Goal: Task Accomplishment & Management: Manage account settings

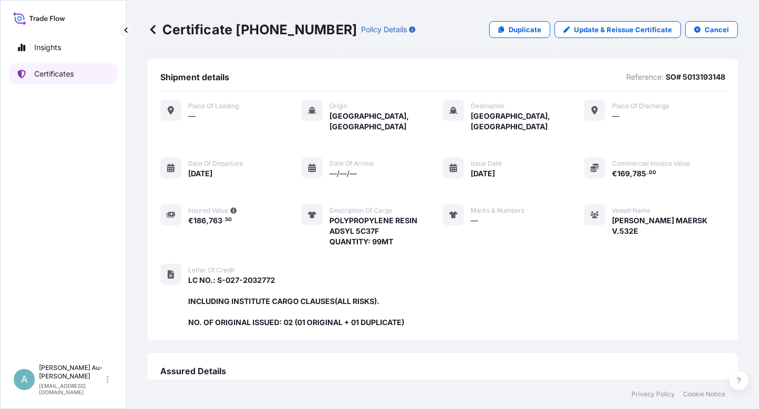
scroll to position [271, 0]
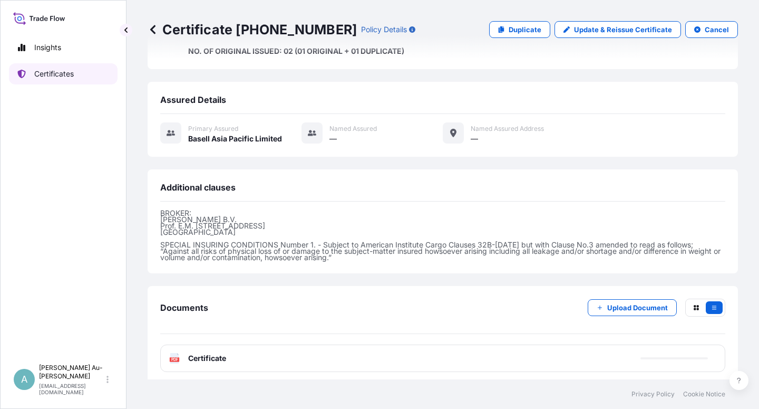
click at [40, 76] on p "Certificates" at bounding box center [54, 74] width 40 height 11
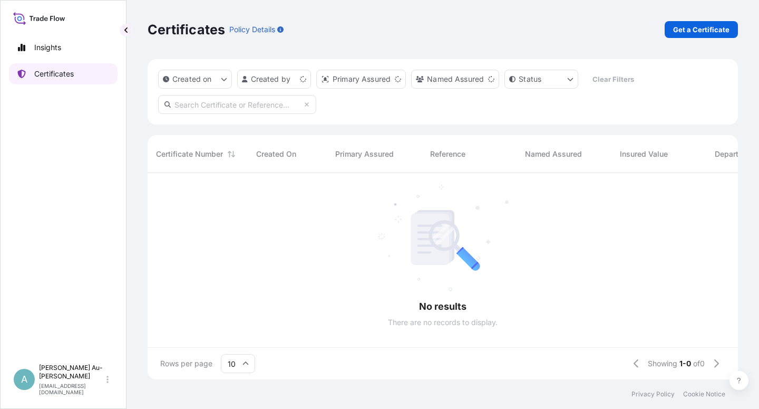
scroll to position [203, 582]
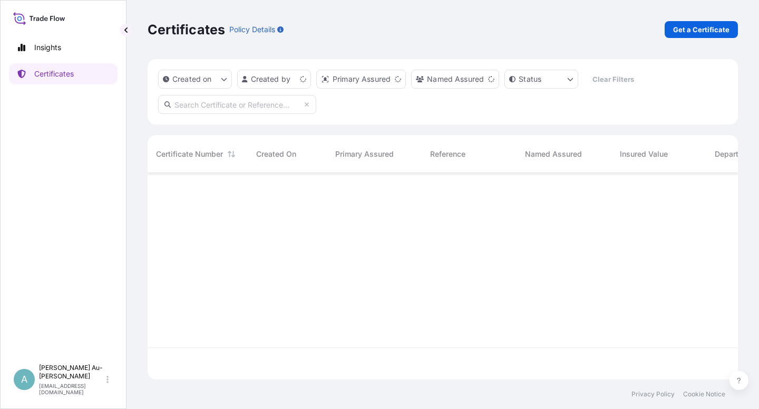
click at [194, 107] on input "text" at bounding box center [237, 104] width 158 height 19
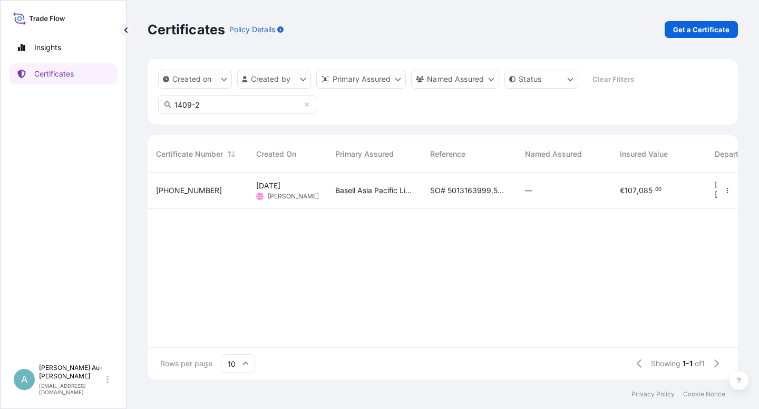
type input "1409-2"
click at [477, 195] on span "SO# 5013163999,5013193162, 5013193166" at bounding box center [469, 190] width 78 height 11
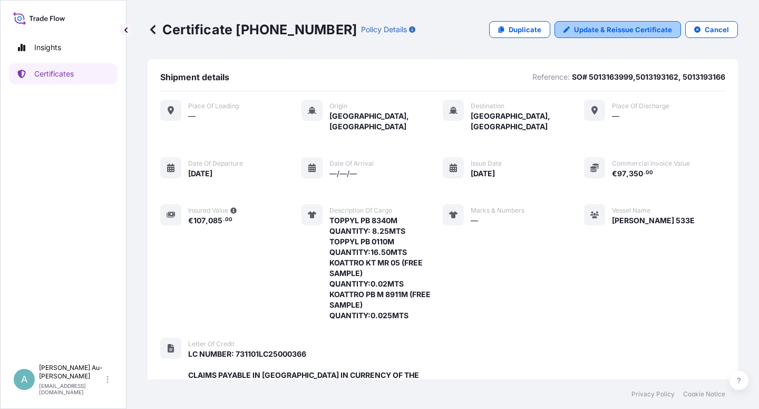
click at [590, 31] on p "Update & Reissue Certificate" at bounding box center [623, 29] width 98 height 11
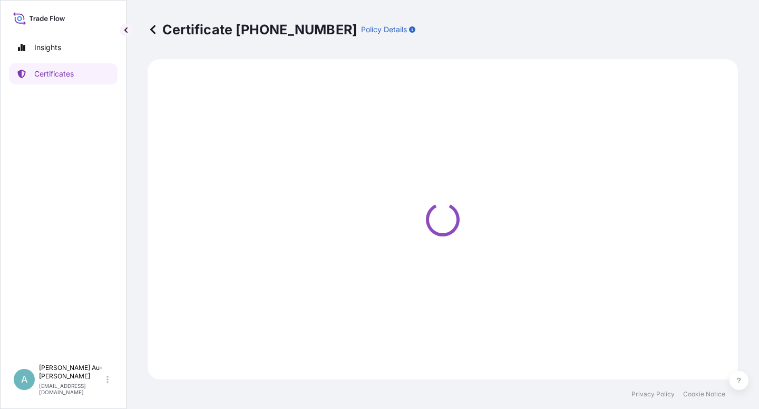
select select "Sea"
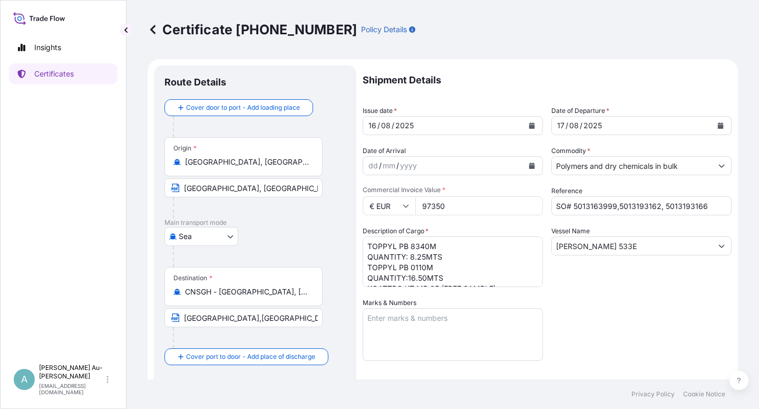
select select "32034"
click at [529, 128] on icon "Calendar" at bounding box center [532, 125] width 6 height 6
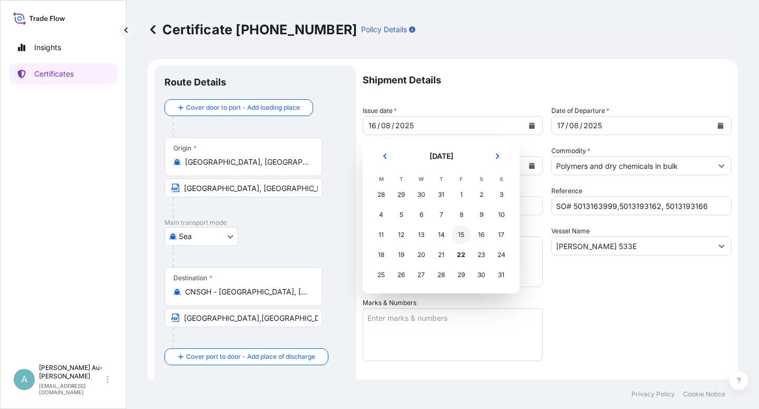
click at [461, 234] on div "15" at bounding box center [461, 234] width 19 height 19
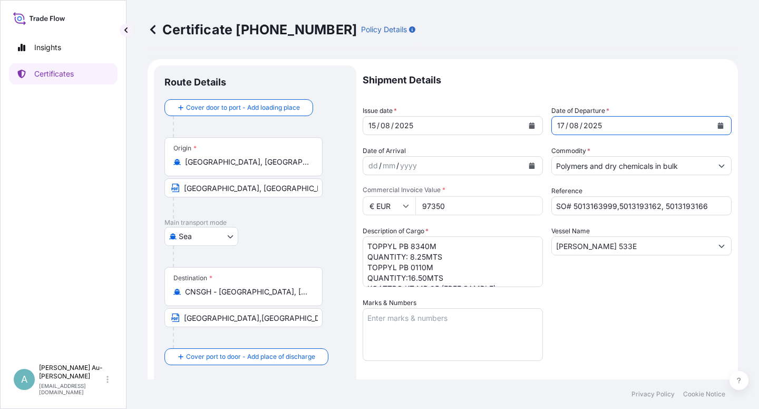
click at [718, 128] on icon "Calendar" at bounding box center [721, 125] width 6 height 6
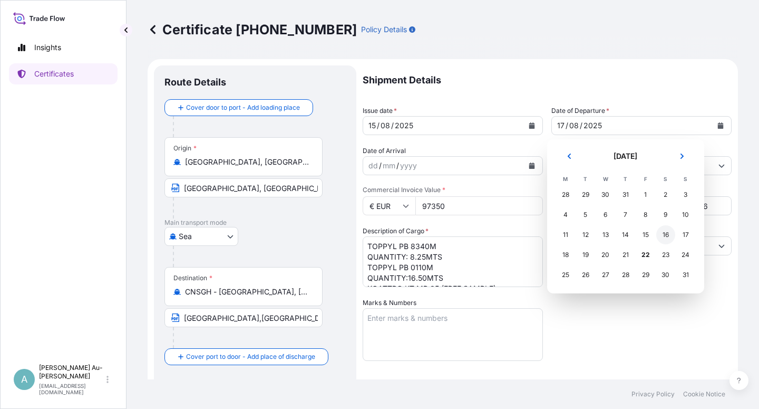
click at [662, 235] on div "16" at bounding box center [666, 234] width 19 height 19
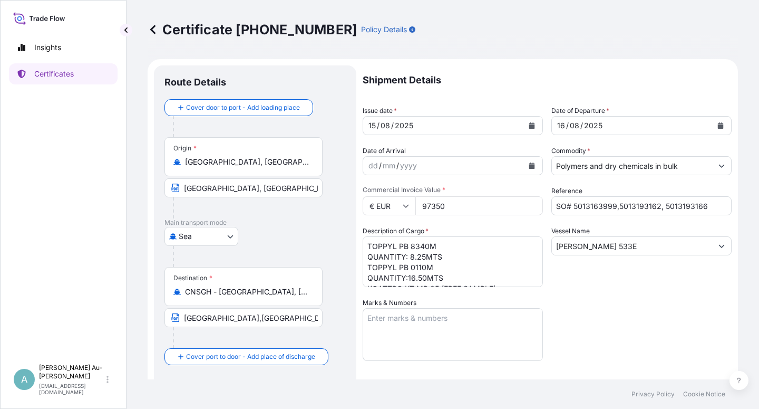
click at [580, 46] on div "Certificate [PHONE_NUMBER] Policy Details" at bounding box center [443, 29] width 591 height 59
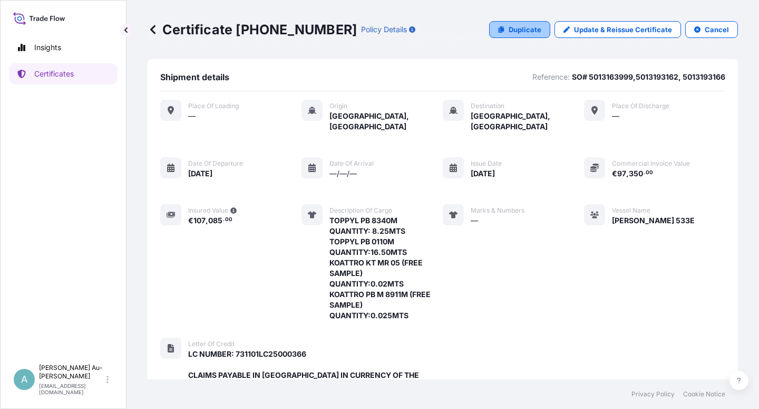
click at [500, 25] on link "Duplicate" at bounding box center [519, 29] width 61 height 17
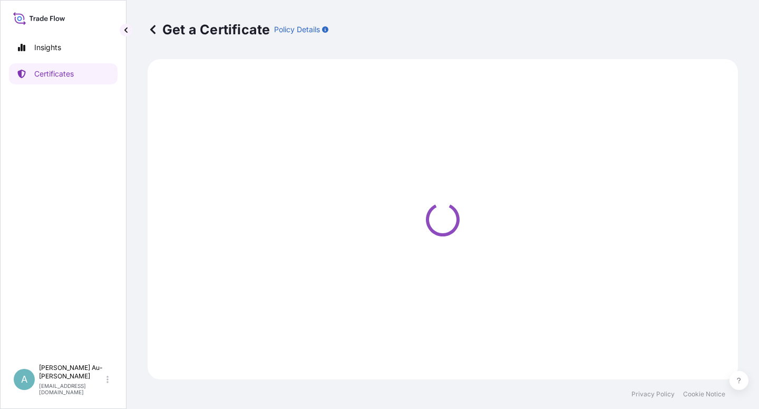
select select "Sea"
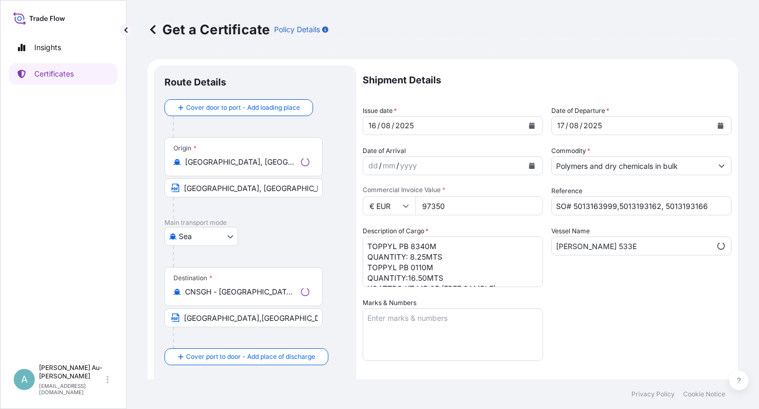
select select "32034"
click at [529, 128] on icon "Calendar" at bounding box center [532, 125] width 6 height 6
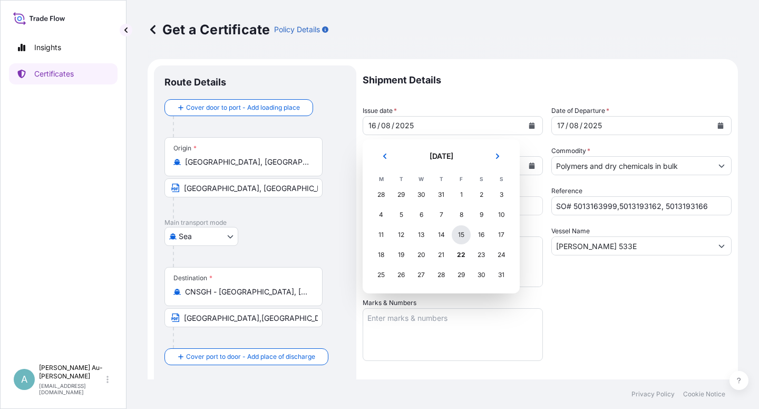
click at [462, 237] on div "15" at bounding box center [461, 234] width 19 height 19
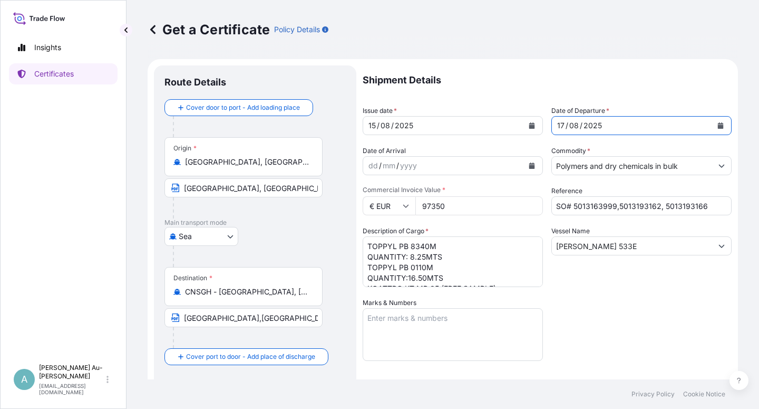
click at [712, 130] on button "Calendar" at bounding box center [720, 125] width 17 height 17
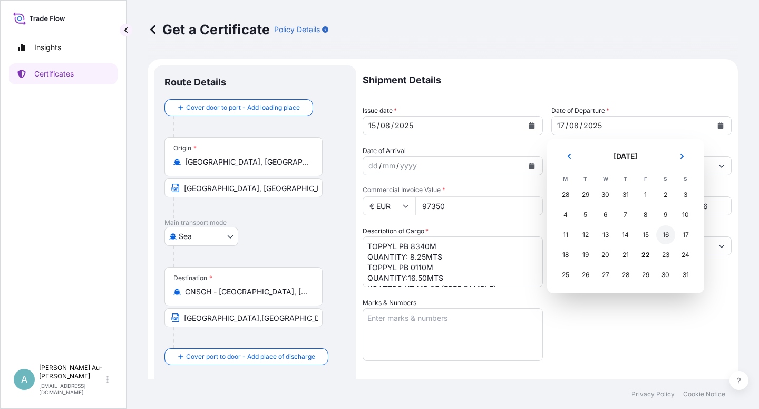
click at [666, 239] on div "16" at bounding box center [666, 234] width 19 height 19
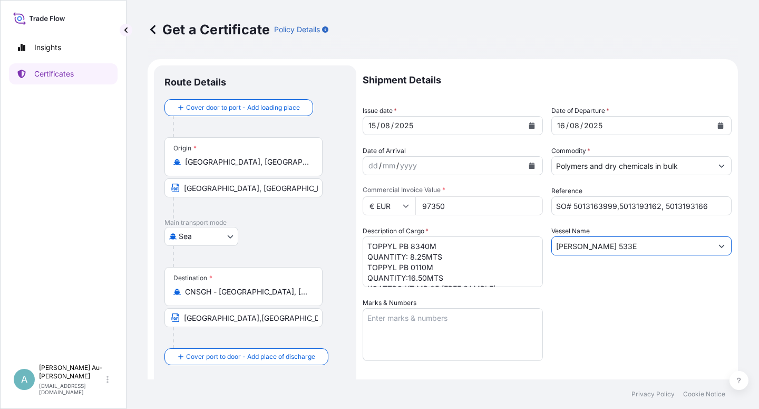
click at [603, 246] on input "[PERSON_NAME] 533E" at bounding box center [632, 245] width 160 height 19
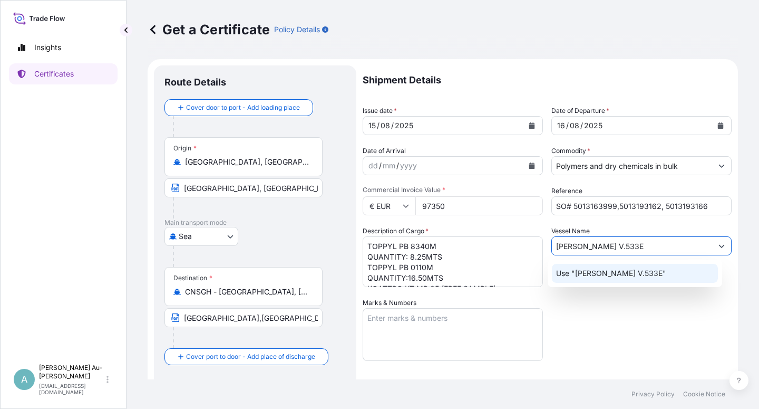
type input "[PERSON_NAME] V.533E"
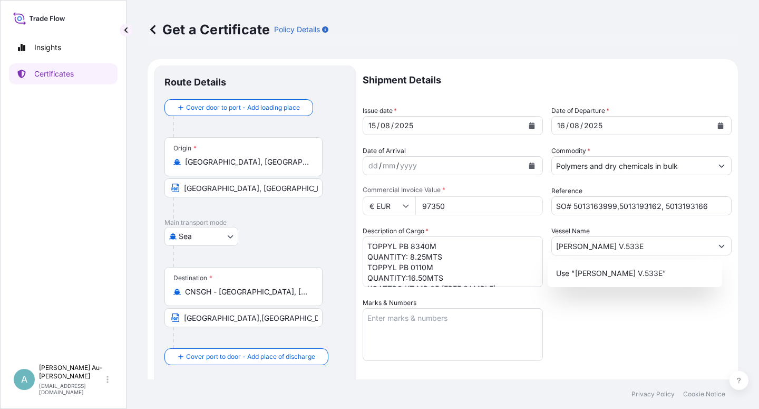
drag, startPoint x: 616, startPoint y: 347, endPoint x: 613, endPoint y: 337, distance: 10.4
click at [614, 342] on div "Shipment Details Issue date * [DATE] Date of Departure * [DATE] Date of Arrival…" at bounding box center [547, 336] width 369 height 543
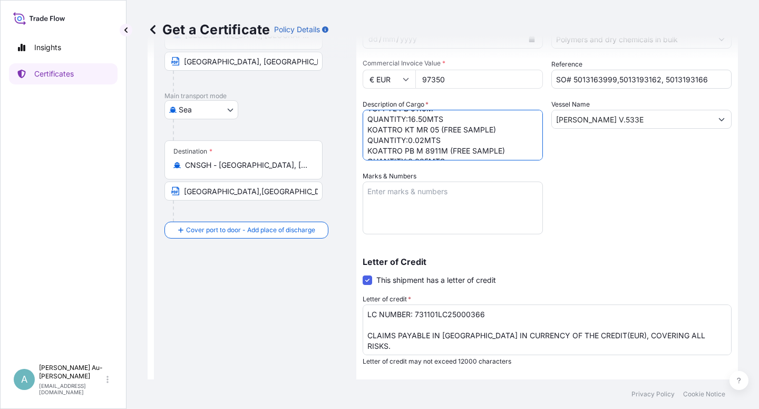
scroll to position [35, 0]
click at [448, 149] on textarea "TOPPYL PB 8340M QUANTITY: 8.25MTS TOPPYL PB 0110M QUANTITY:16.50MTS KOATTRO KT …" at bounding box center [453, 135] width 180 height 51
click at [440, 123] on textarea "TOPPYL PB 8340M QUANTITY: 8.25MTS TOPPYL PB 0110M QUANTITY:16.50MTS KOATTRO KT …" at bounding box center [453, 135] width 180 height 51
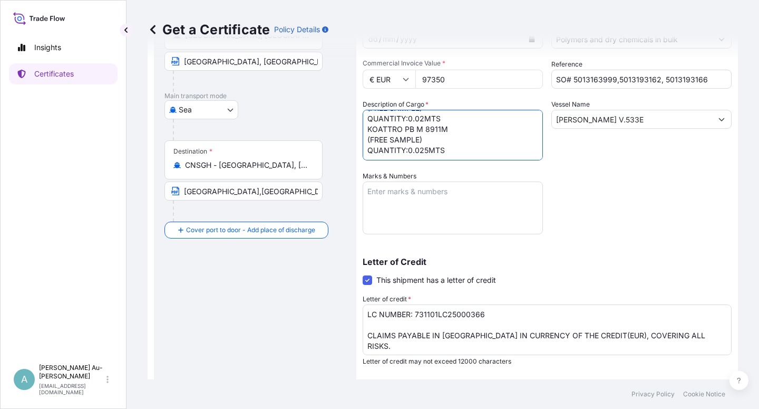
type textarea "TOPPYL PB 8340M QUANTITY: 8.25MTS TOPPYL PB 0110M QUANTITY:16.50MTS KOATTRO KT …"
click at [632, 183] on div "Shipment Details Issue date * [DATE] Date of Departure * [DATE] Date of Arrival…" at bounding box center [547, 210] width 369 height 543
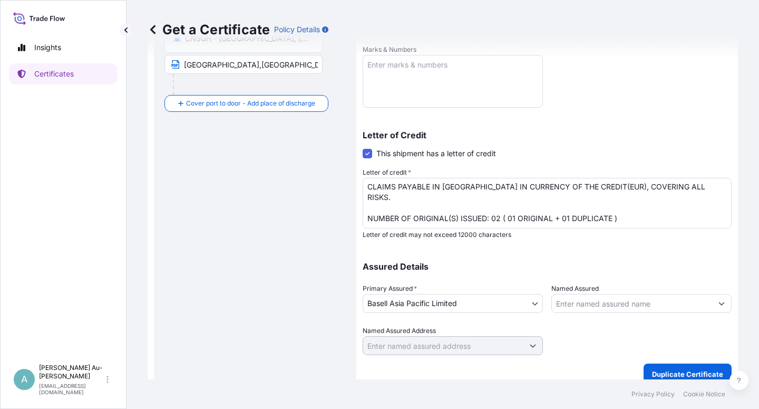
scroll to position [258, 0]
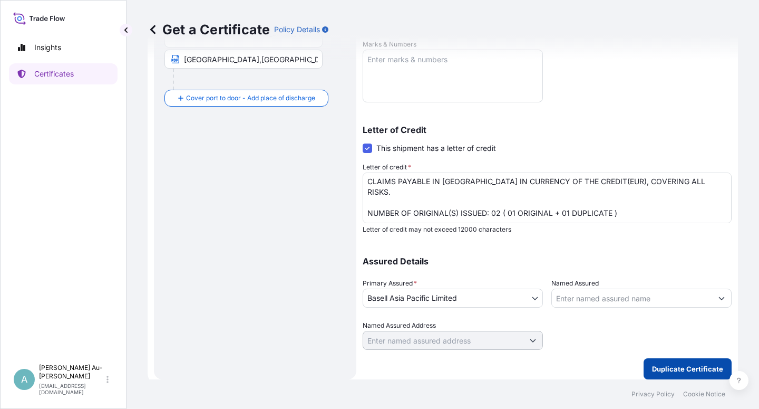
click at [673, 364] on p "Duplicate Certificate" at bounding box center [687, 368] width 71 height 11
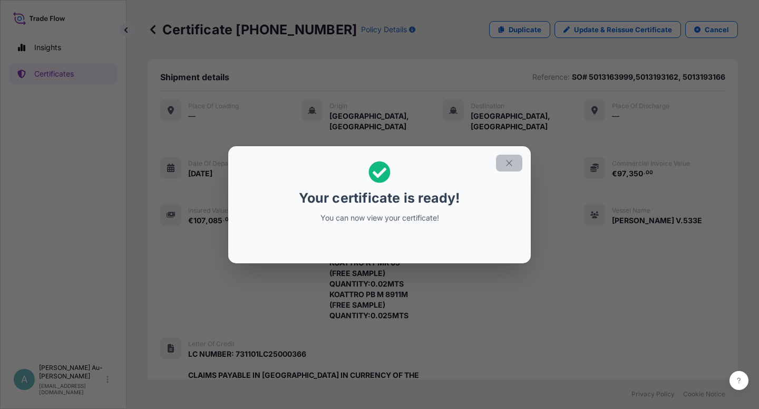
click at [505, 160] on icon "button" at bounding box center [509, 162] width 9 height 9
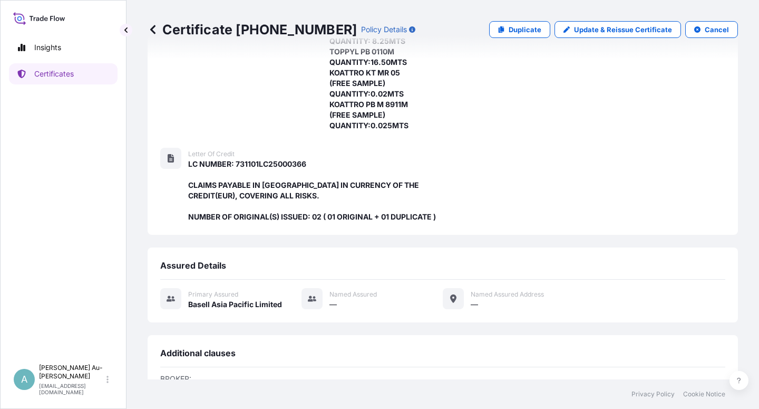
scroll to position [355, 0]
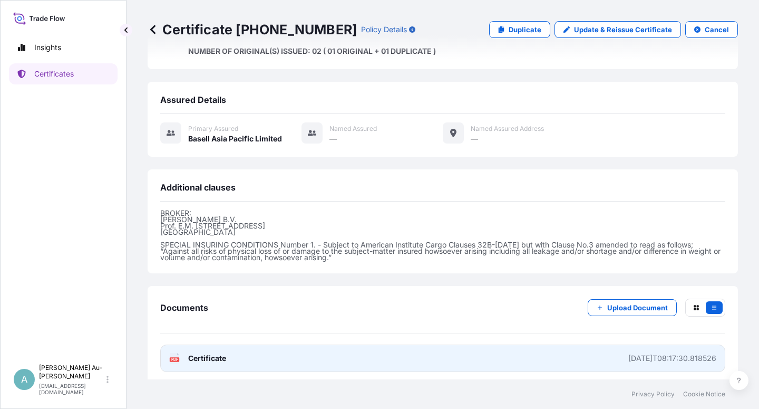
click at [232, 359] on link "PDF Certificate [DATE]T08:17:30.818526" at bounding box center [442, 357] width 565 height 27
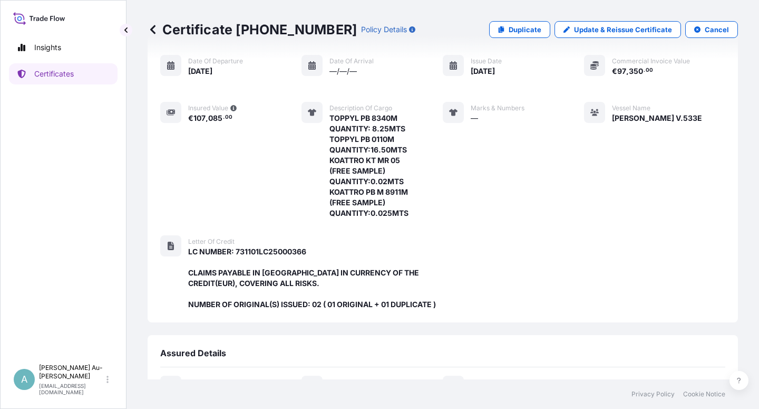
scroll to position [0, 0]
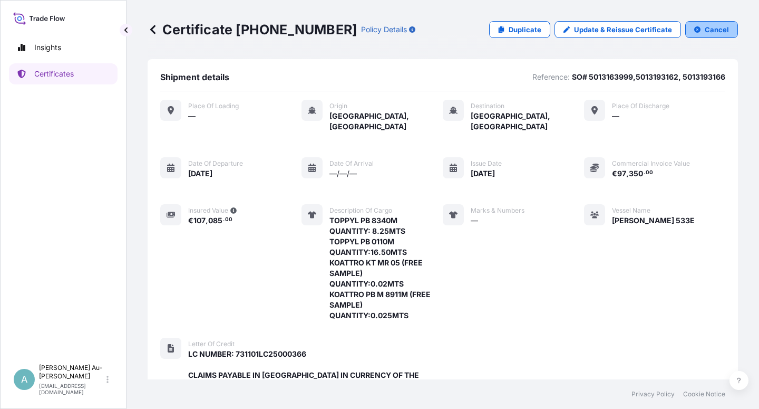
click at [705, 26] on p "Cancel" at bounding box center [717, 29] width 24 height 11
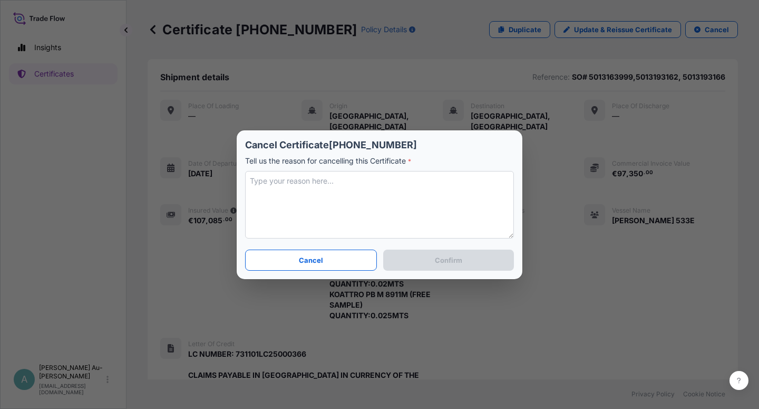
click at [300, 210] on textarea at bounding box center [379, 204] width 269 height 67
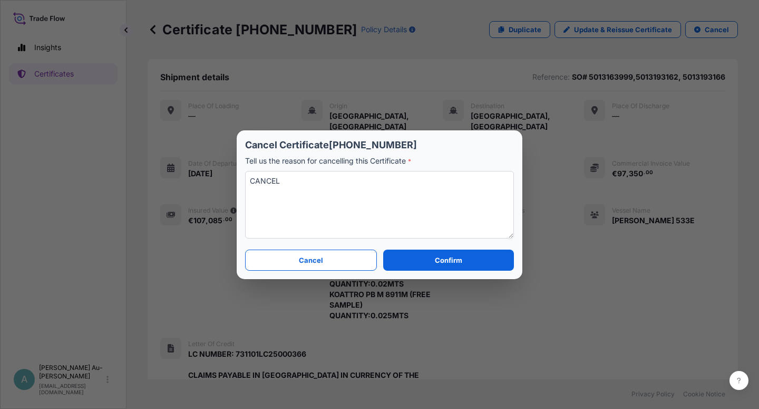
type textarea "CANCEL"
click at [430, 266] on button "Confirm" at bounding box center [448, 259] width 131 height 21
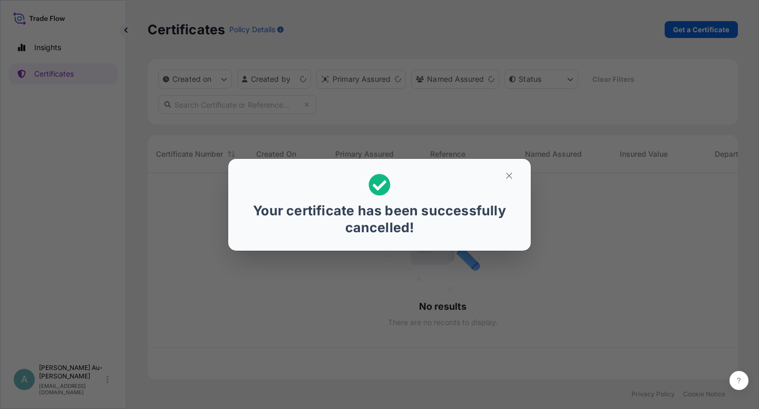
scroll to position [203, 582]
click at [508, 176] on icon "button" at bounding box center [509, 175] width 9 height 9
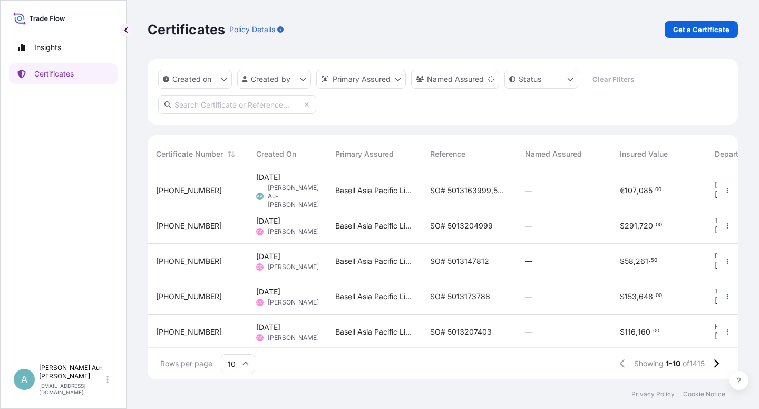
click at [397, 199] on div "Basell Asia Pacific Limited" at bounding box center [374, 190] width 95 height 35
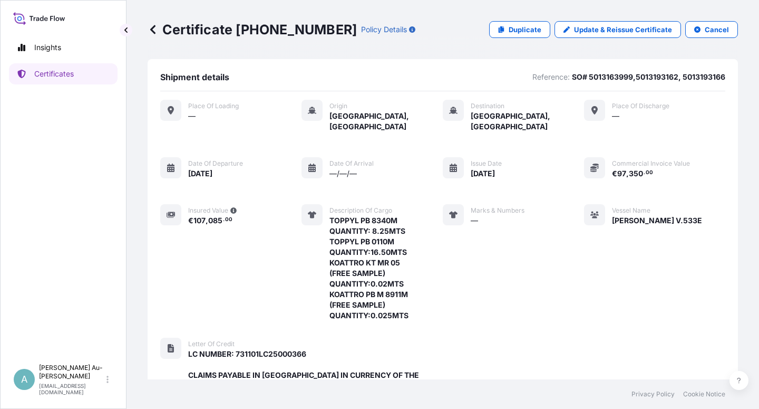
scroll to position [253, 0]
